Goal: Task Accomplishment & Management: Manage account settings

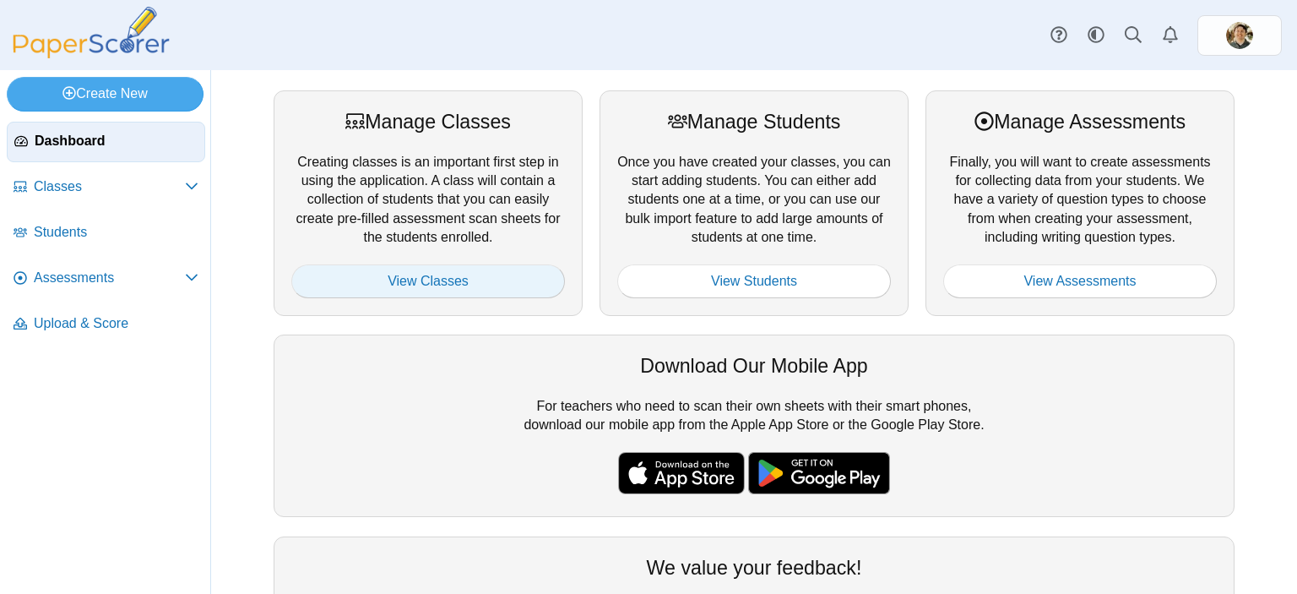
click at [443, 274] on link "View Classes" at bounding box center [428, 281] width 274 height 34
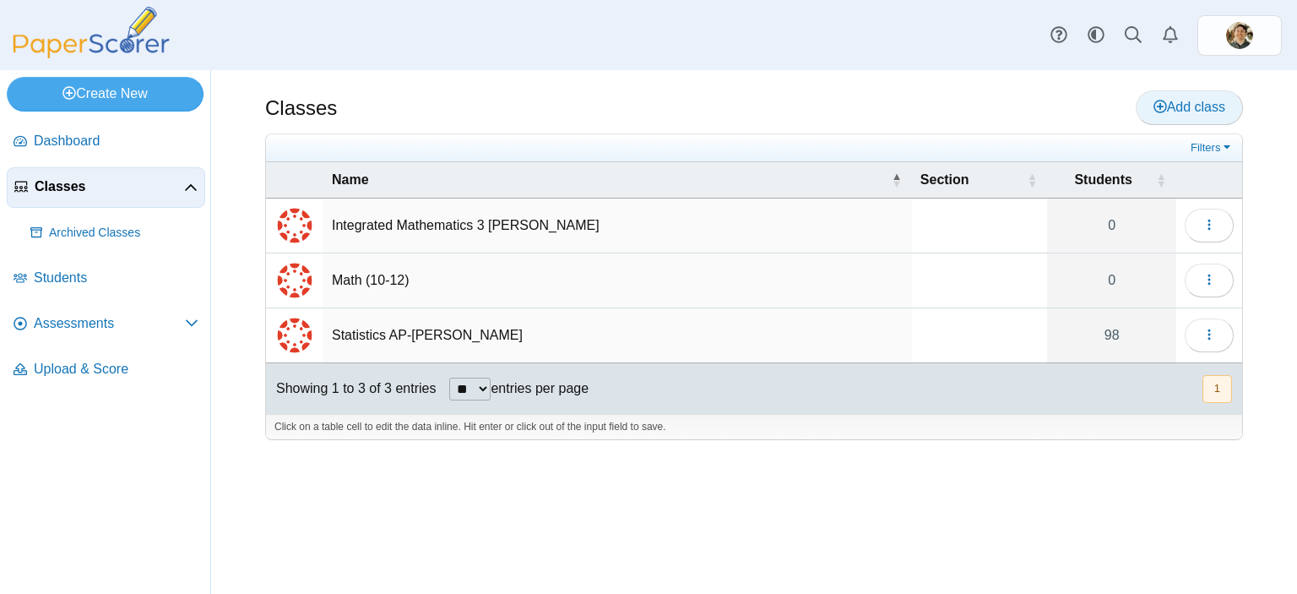
click at [1214, 112] on span "Add class" at bounding box center [1190, 107] width 72 height 14
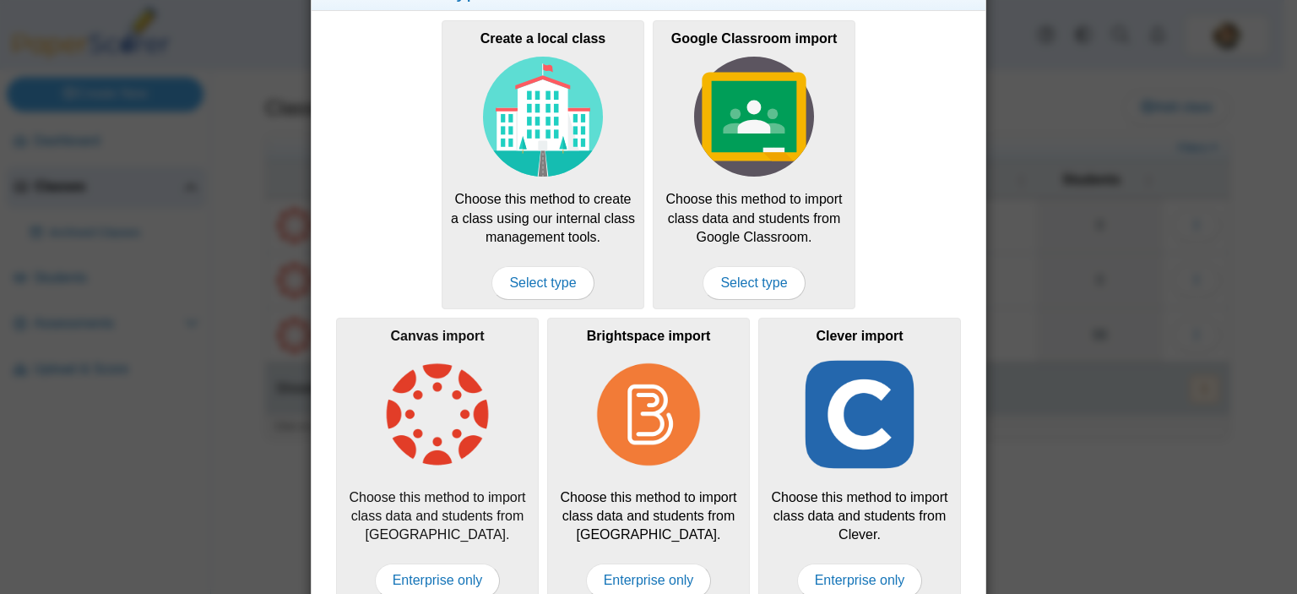
scroll to position [82, 0]
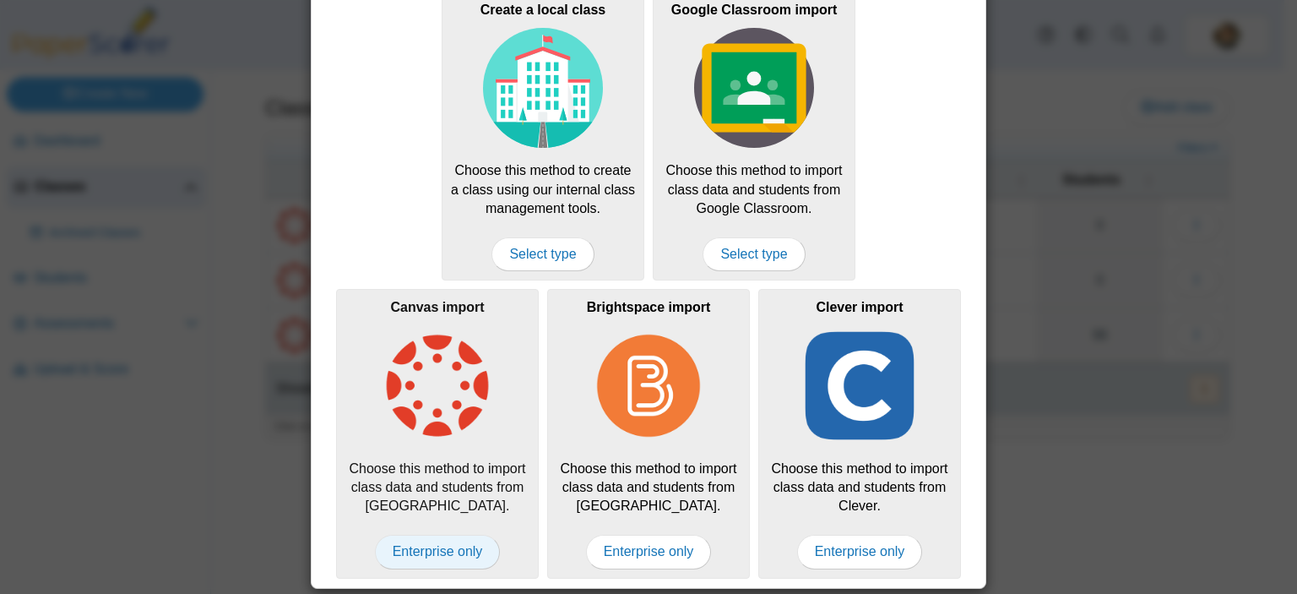
click at [428, 549] on span "Enterprise only" at bounding box center [438, 552] width 126 height 34
click at [426, 551] on span "Enterprise only" at bounding box center [438, 552] width 126 height 34
click at [426, 550] on span "Enterprise only" at bounding box center [438, 552] width 126 height 34
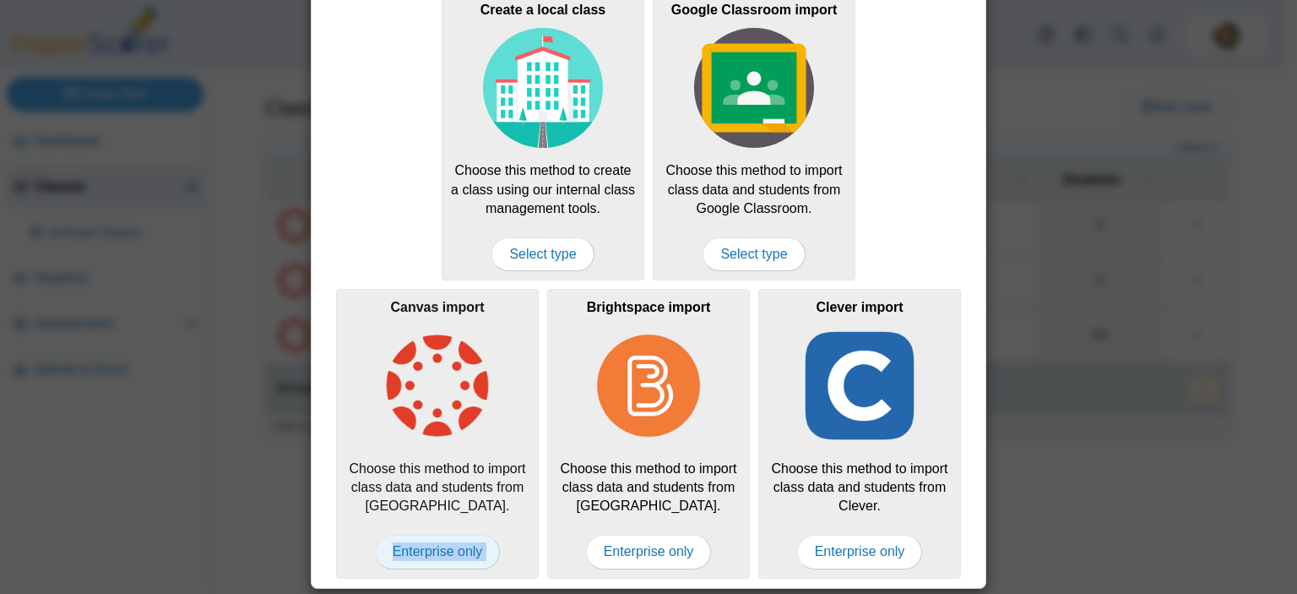
click at [426, 550] on span "Enterprise only" at bounding box center [438, 552] width 126 height 34
click at [355, 535] on div "Canvas import Choose this method to import class data and students from Canvas.…" at bounding box center [437, 433] width 203 height 289
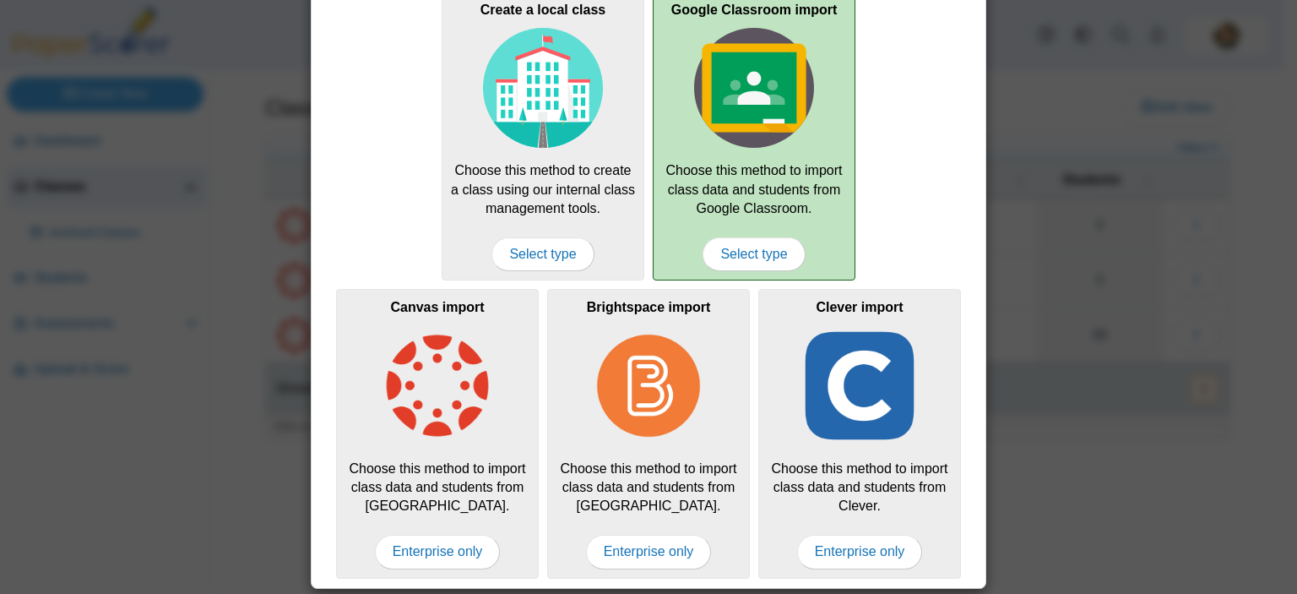
scroll to position [0, 0]
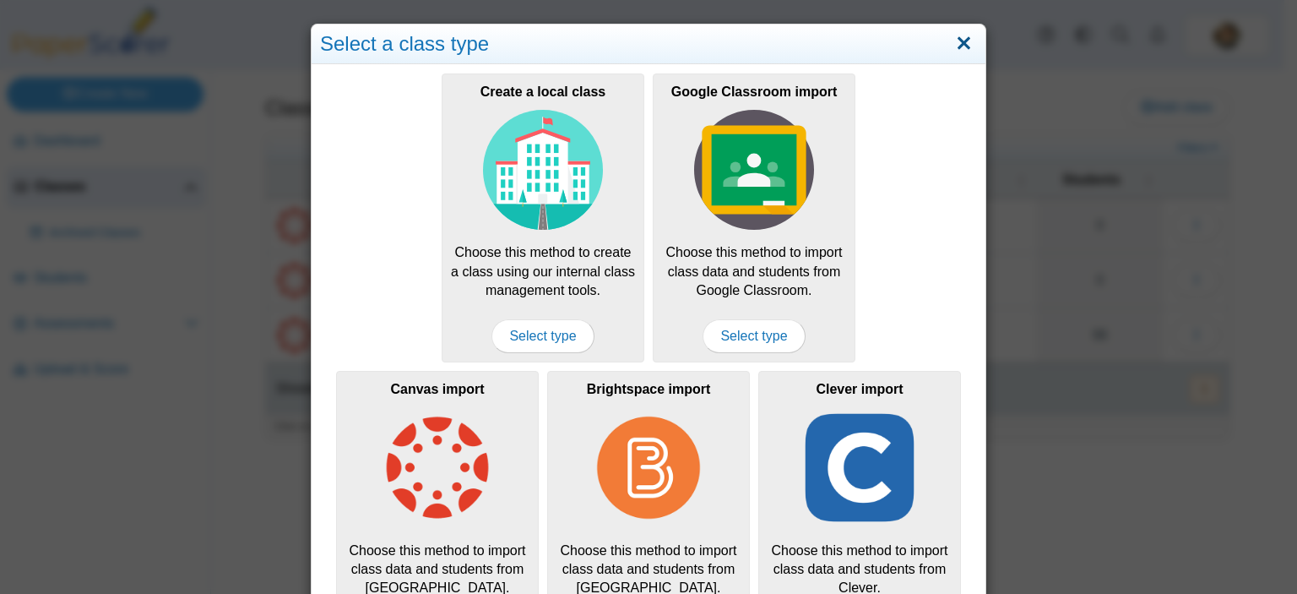
click at [959, 43] on link "Close" at bounding box center [964, 44] width 26 height 29
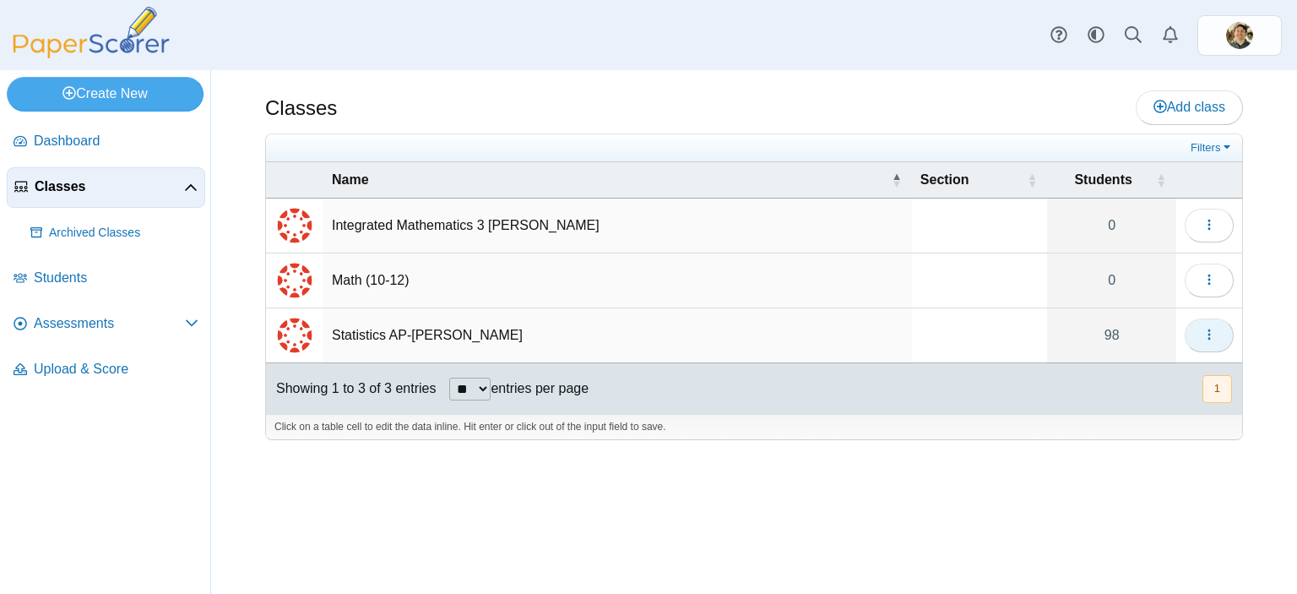
click at [1220, 335] on button "button" at bounding box center [1209, 335] width 49 height 34
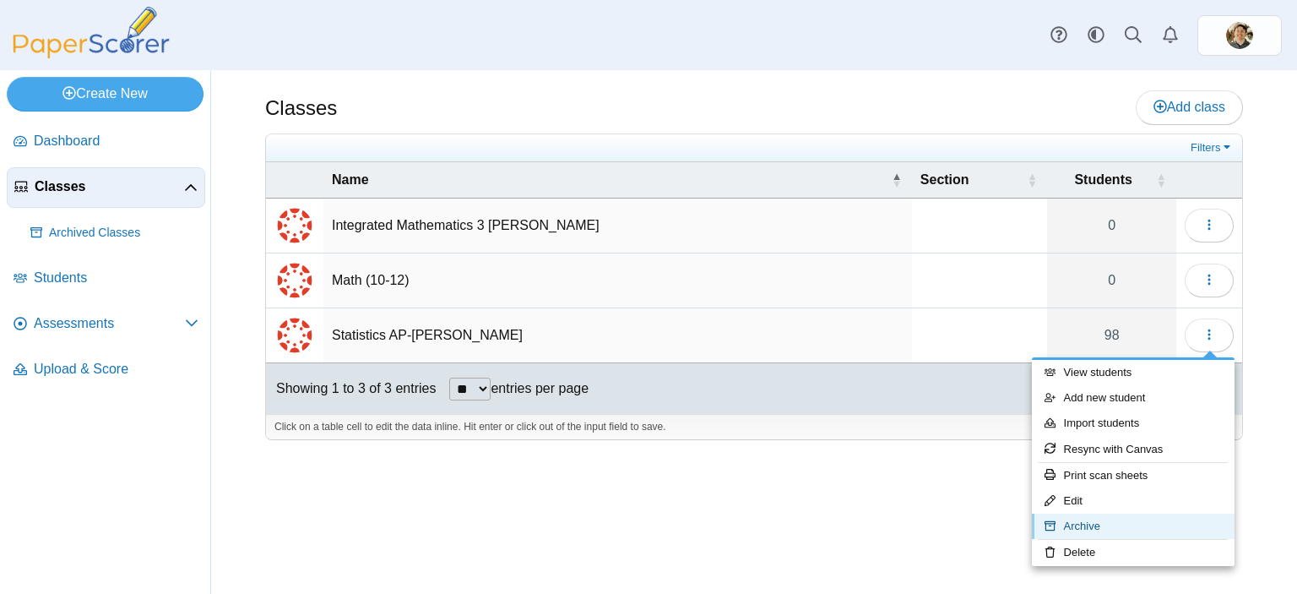
click at [1117, 523] on link "Archive" at bounding box center [1133, 525] width 203 height 25
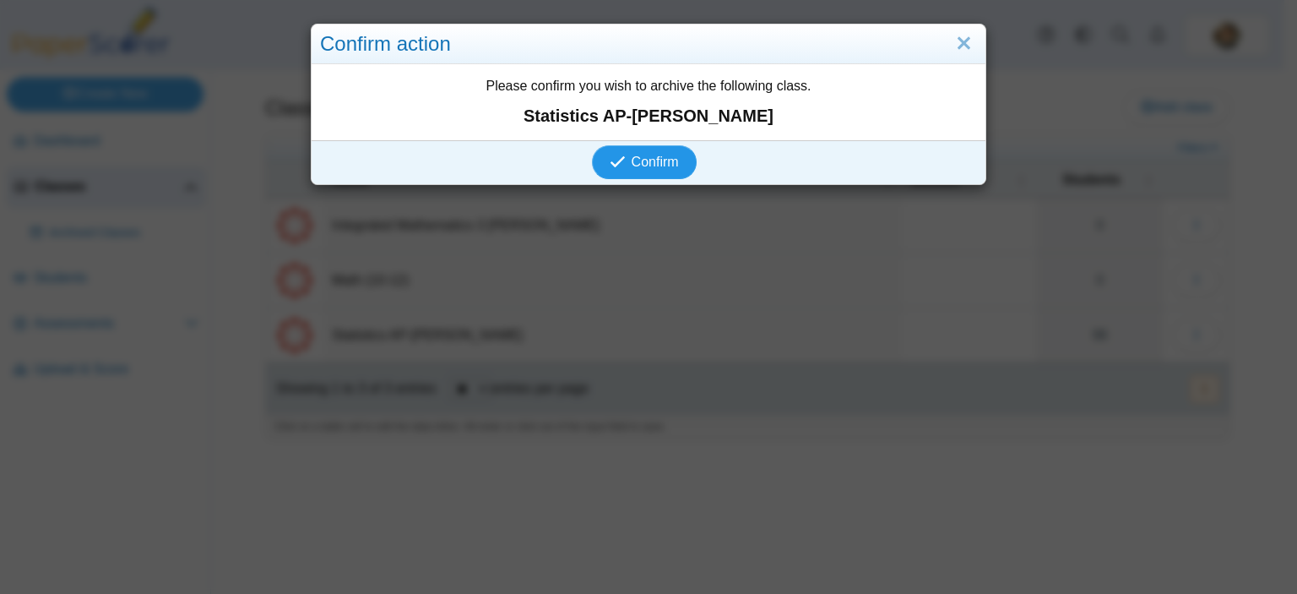
click at [658, 159] on span "Confirm" at bounding box center [655, 162] width 47 height 14
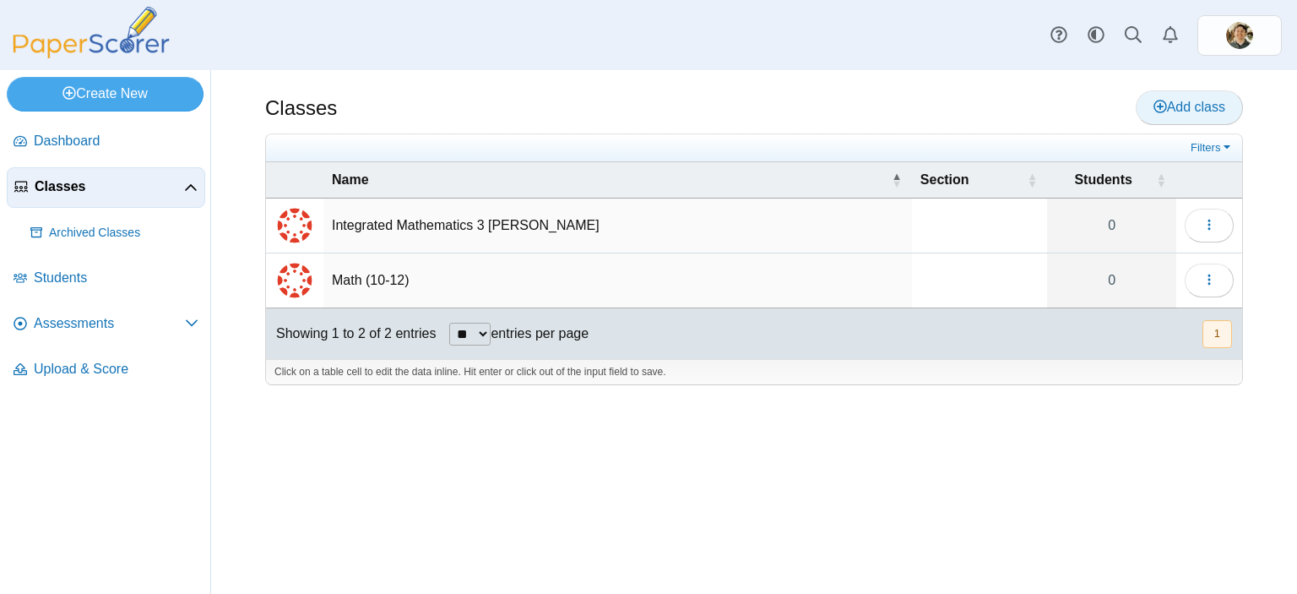
click at [1189, 110] on span "Add class" at bounding box center [1190, 107] width 72 height 14
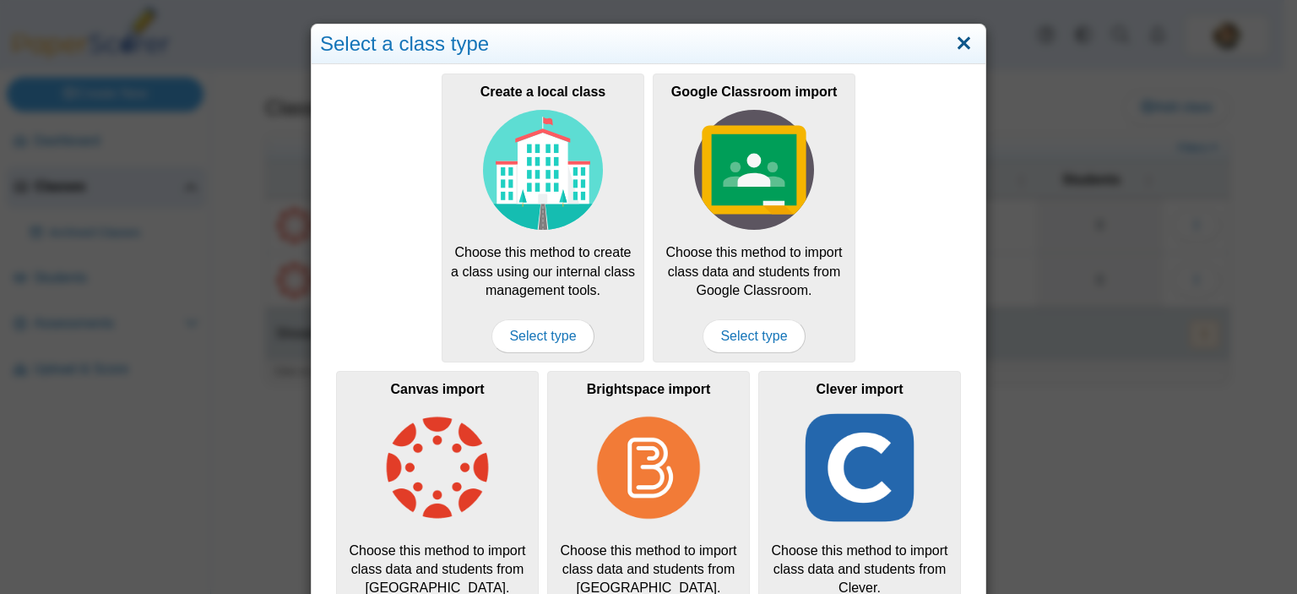
click at [953, 46] on link "Close" at bounding box center [964, 44] width 26 height 29
